Goal: Task Accomplishment & Management: Manage account settings

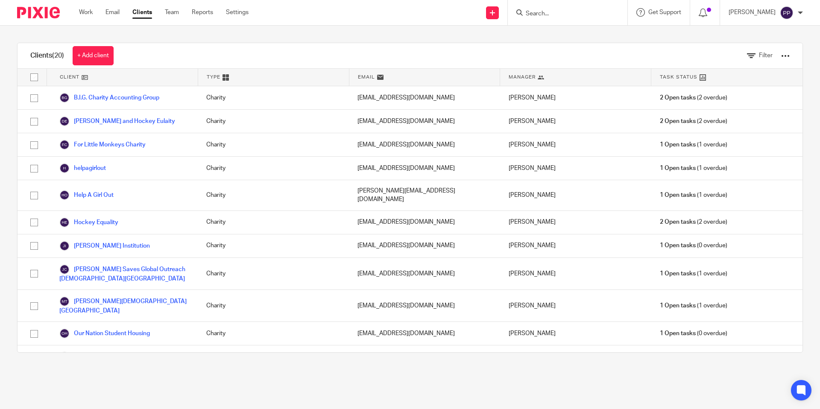
scroll to position [229, 0]
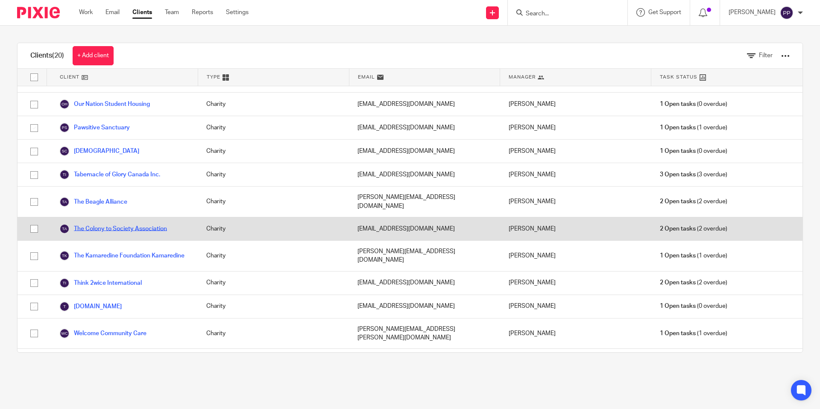
click at [117, 224] on link "The Colony to Society Association" at bounding box center [113, 229] width 108 height 10
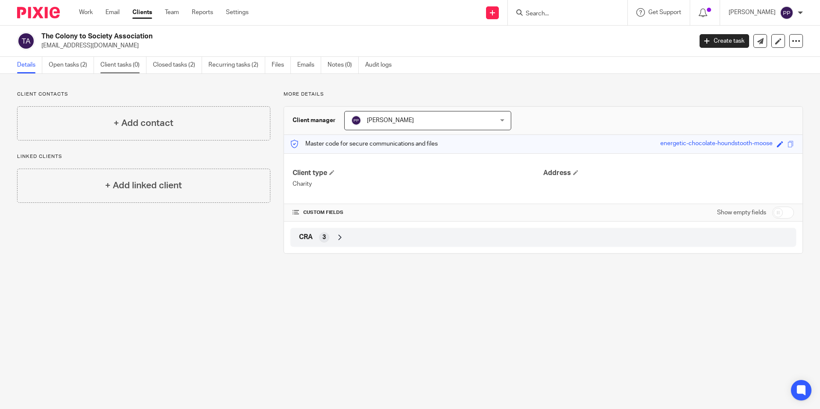
click at [112, 67] on link "Client tasks (0)" at bounding box center [123, 65] width 46 height 17
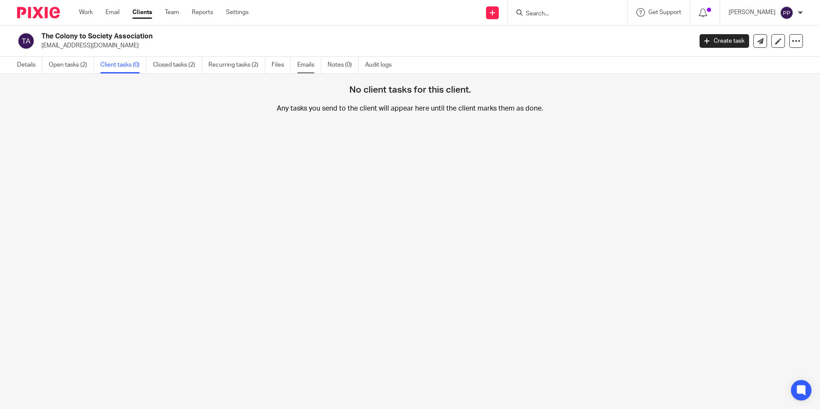
click at [309, 67] on link "Emails" at bounding box center [309, 65] width 24 height 17
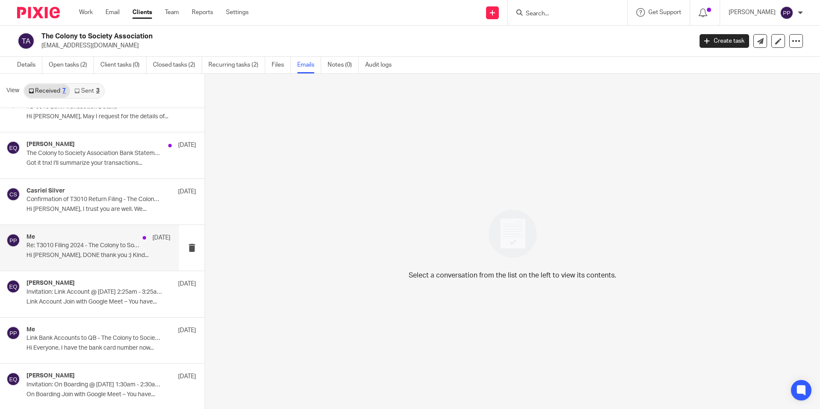
scroll to position [1, 0]
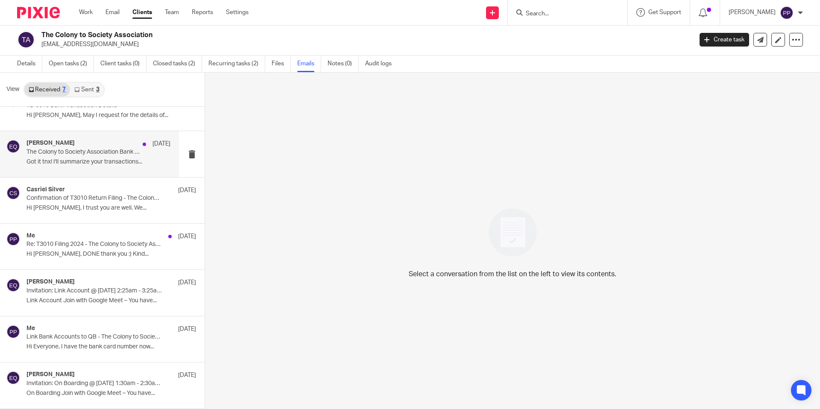
click at [106, 164] on p "Got it tnx! I'll summarize your transactions..." at bounding box center [98, 161] width 144 height 7
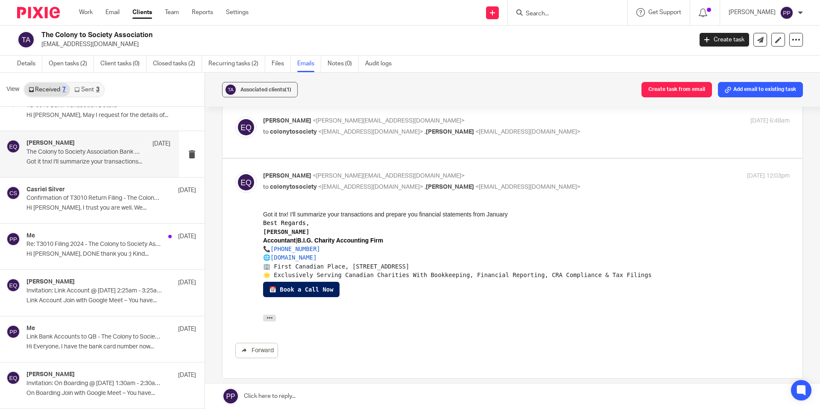
scroll to position [403, 0]
